Goal: Information Seeking & Learning: Learn about a topic

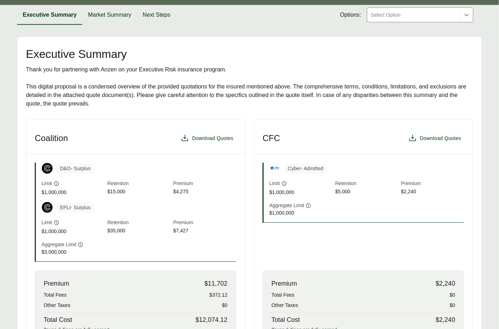
scroll to position [193, 0]
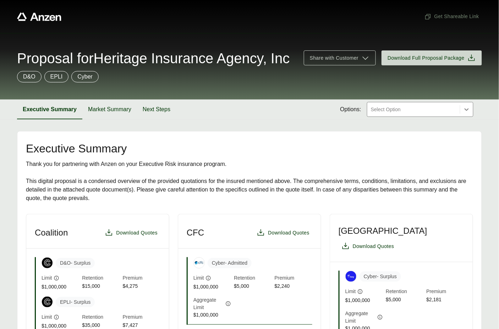
scroll to position [98, 0]
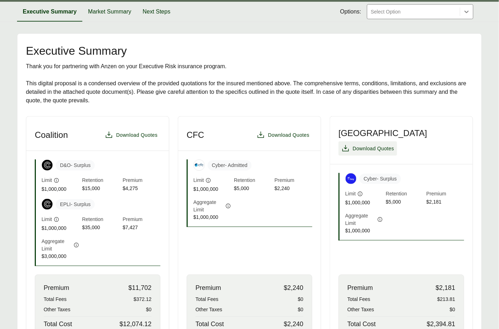
click at [394, 152] on span "Download Quotes" at bounding box center [367, 148] width 53 height 9
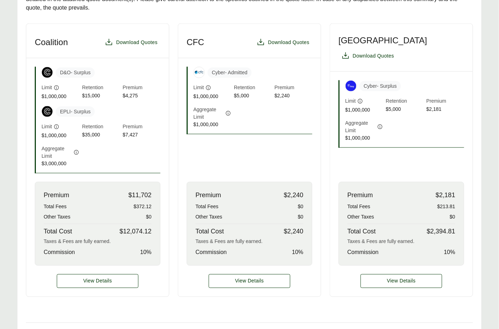
scroll to position [117, 0]
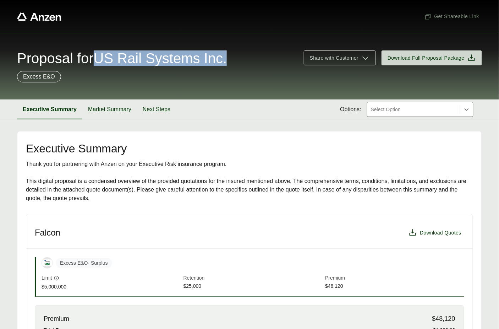
drag, startPoint x: 105, startPoint y: 61, endPoint x: 243, endPoint y: 63, distance: 138.0
click at [243, 63] on div "Proposal for US Rail Systems Inc." at bounding box center [156, 58] width 278 height 14
copy span "US Rail Systems Inc."
click at [71, 104] on button "Executive Summary" at bounding box center [49, 109] width 65 height 20
click at [97, 112] on button "Market Summary" at bounding box center [109, 109] width 55 height 20
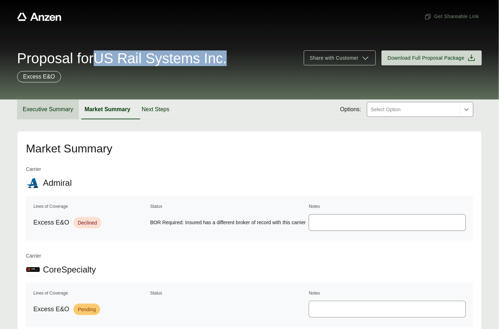
click at [69, 115] on button "Executive Summary" at bounding box center [48, 109] width 62 height 20
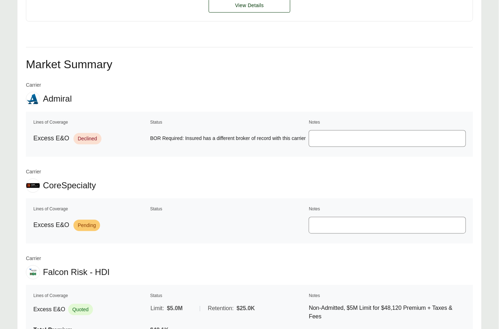
scroll to position [211, 0]
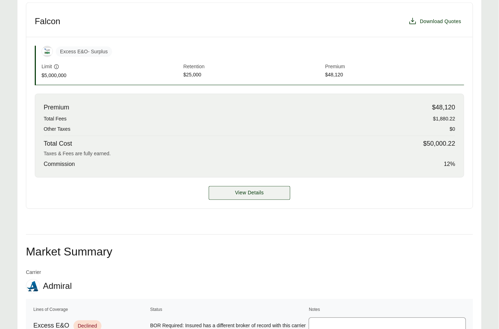
click at [250, 193] on span "View Details" at bounding box center [249, 192] width 29 height 7
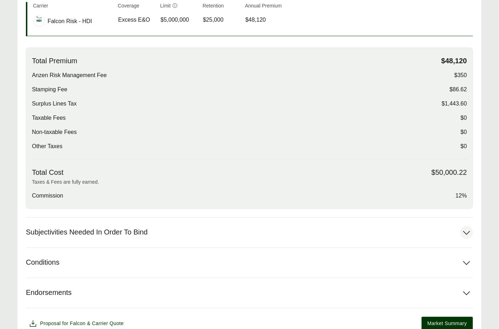
scroll to position [211, 0]
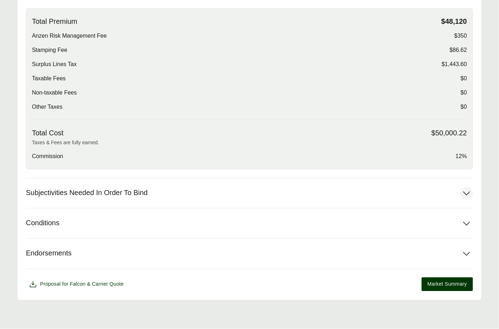
click at [220, 185] on button "Subjectivities Needed In Order To Bind" at bounding box center [249, 193] width 447 height 30
